Goal: Find specific page/section: Find specific page/section

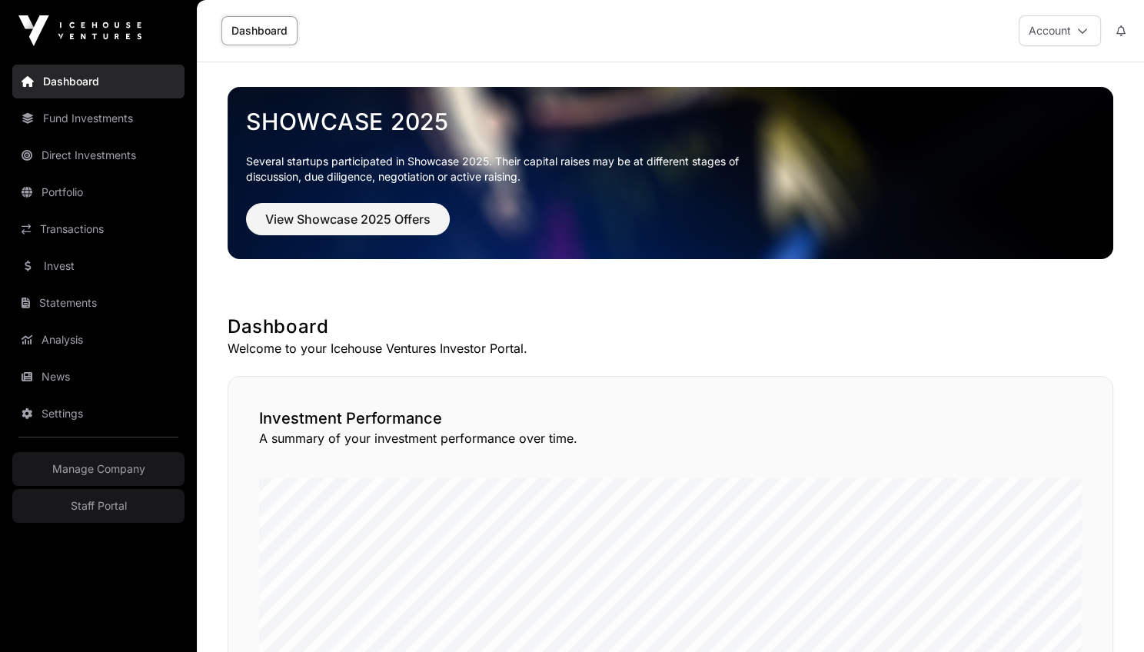
click at [81, 255] on link "Invest" at bounding box center [98, 266] width 172 height 34
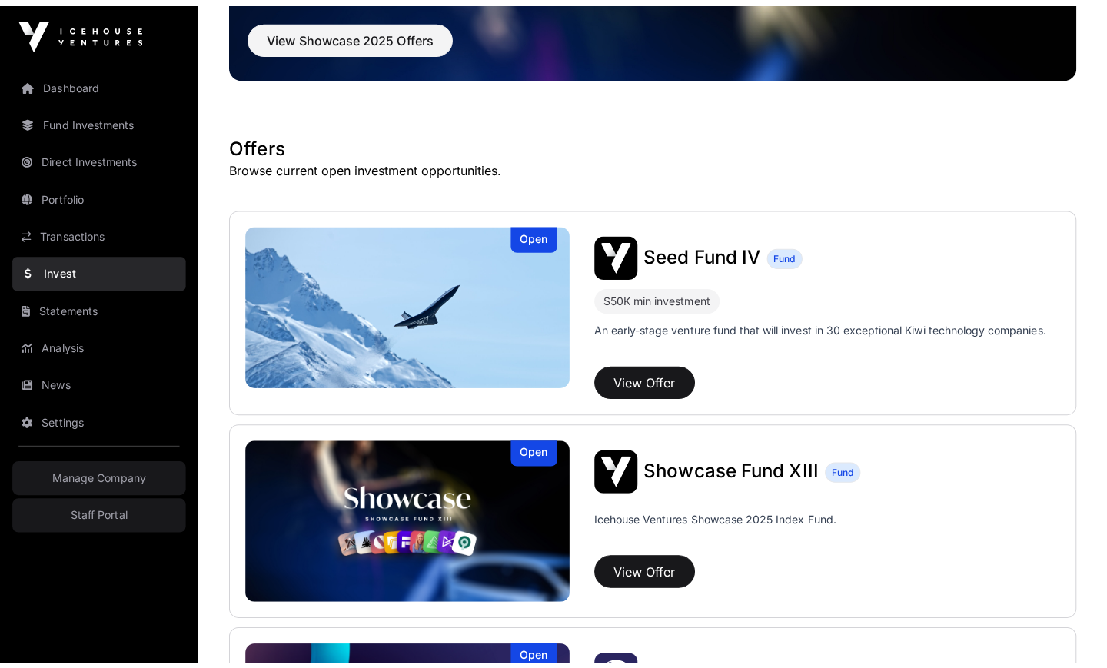
scroll to position [304, 0]
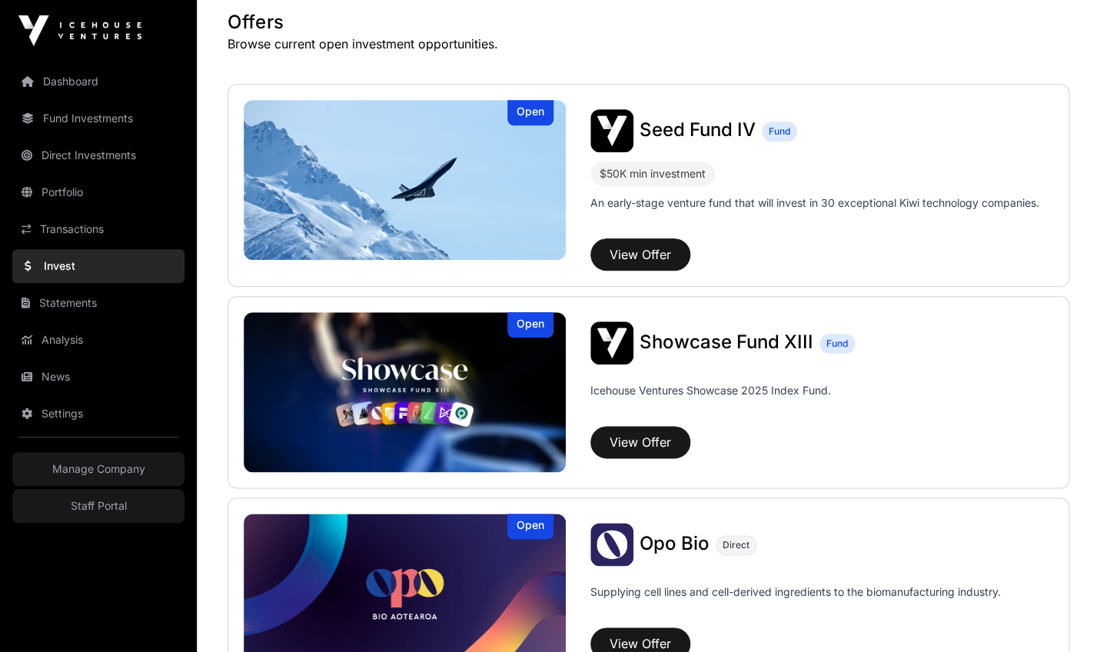
click at [87, 307] on link "Statements" at bounding box center [98, 303] width 172 height 34
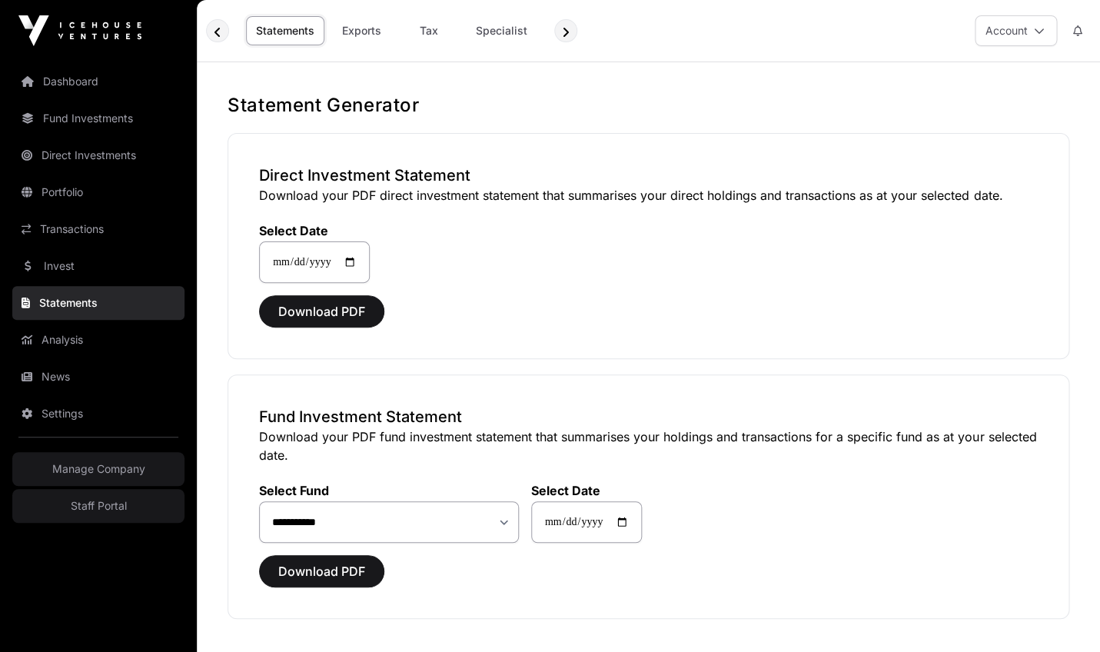
click at [931, 126] on div "**********" at bounding box center [648, 365] width 903 height 544
click at [326, 25] on link "Exports" at bounding box center [336, 30] width 61 height 29
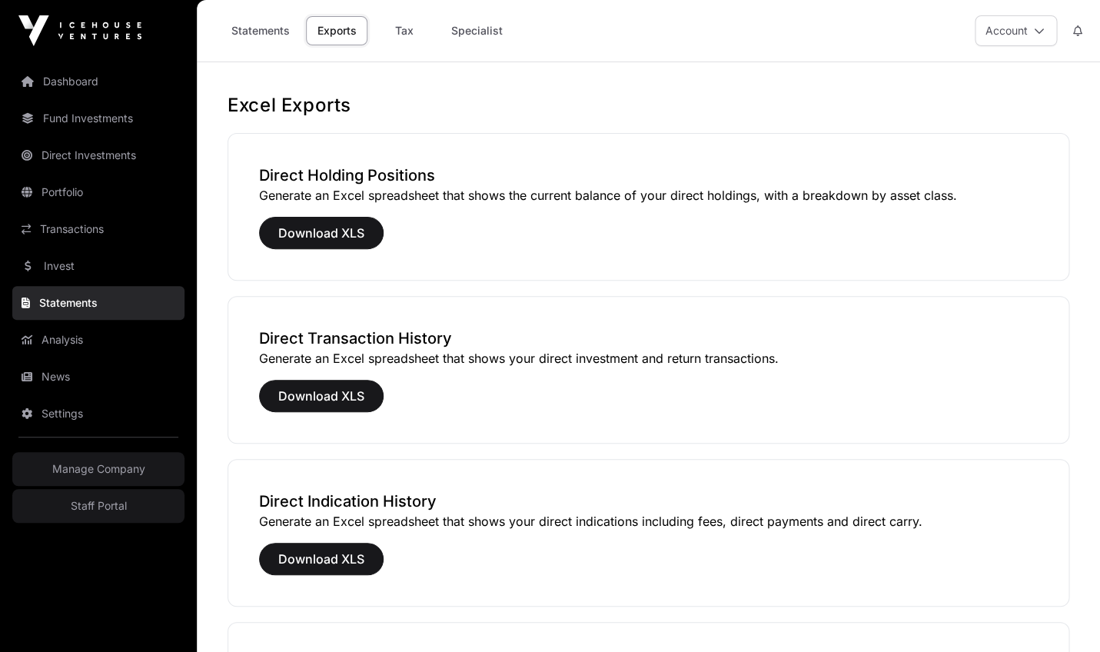
click at [75, 340] on link "Analysis" at bounding box center [98, 340] width 172 height 34
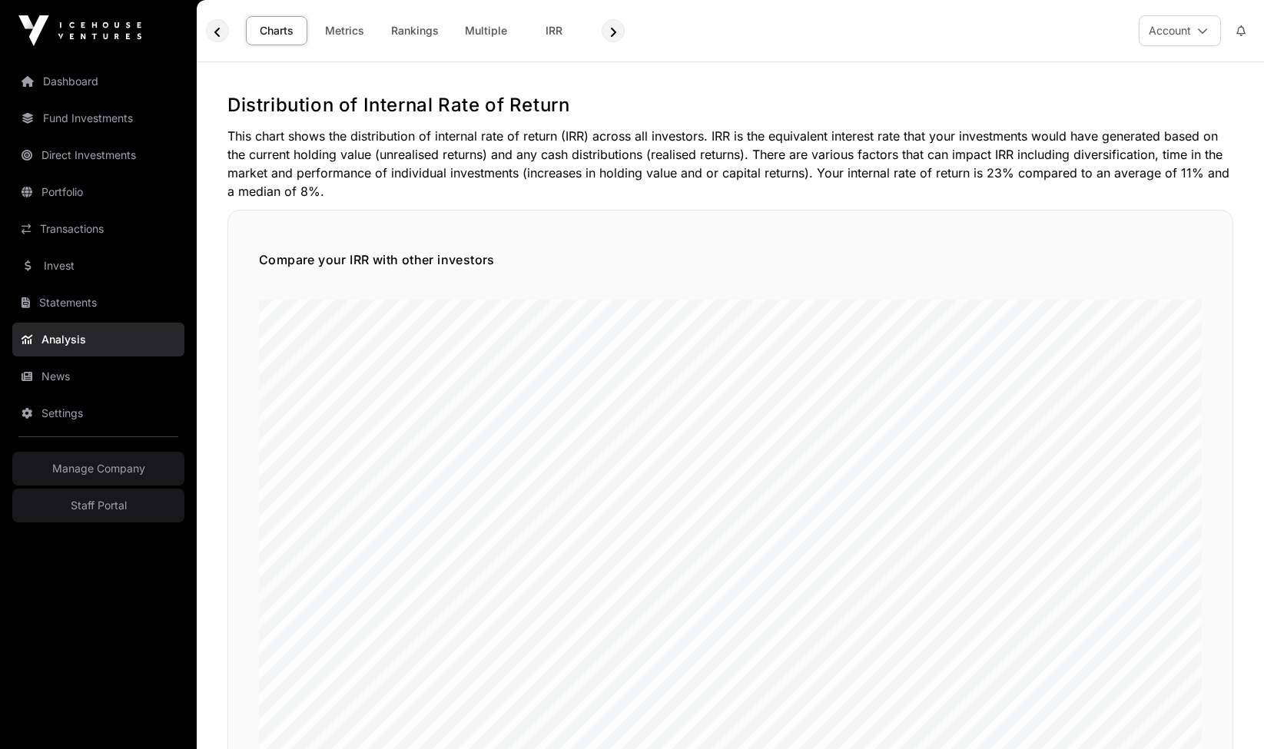
click at [73, 123] on link "Fund Investments" at bounding box center [98, 118] width 172 height 34
